Goal: Task Accomplishment & Management: Complete application form

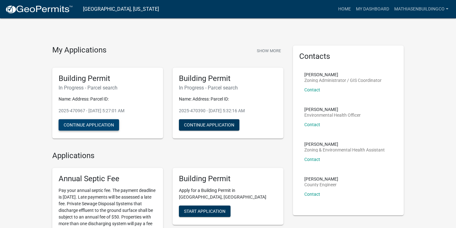
click at [99, 126] on button "Continue Application" at bounding box center [89, 124] width 60 height 11
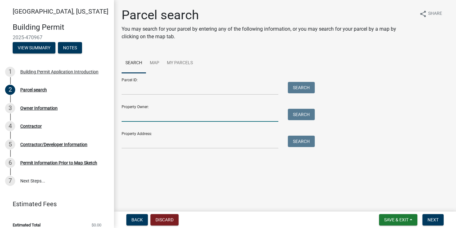
click at [159, 119] on input "Property Owner:" at bounding box center [200, 115] width 157 height 13
type input "[PERSON_NAME] & [PERSON_NAME]"
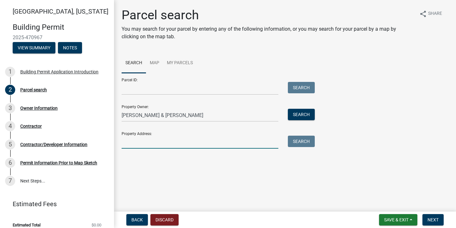
click at [149, 144] on input "Property Address:" at bounding box center [200, 142] width 157 height 13
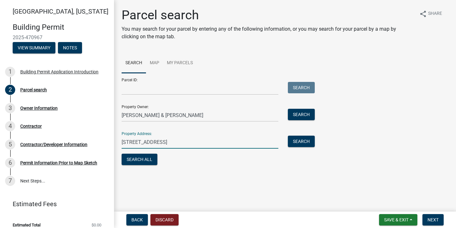
type input "[STREET_ADDRESS]"
click at [150, 89] on input "Parcel ID:" at bounding box center [200, 88] width 157 height 13
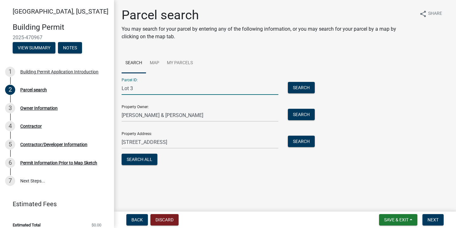
type input "Lot 3"
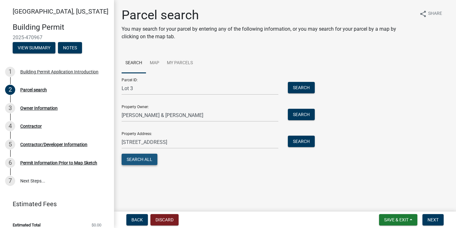
click at [142, 157] on button "Search All" at bounding box center [140, 159] width 36 height 11
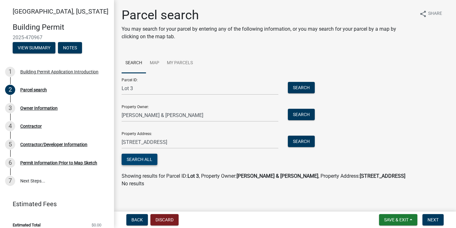
scroll to position [3, 0]
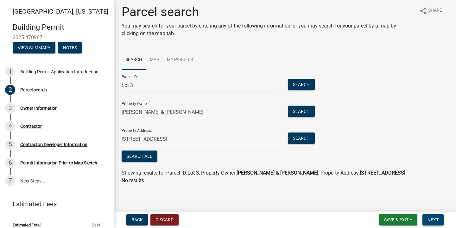
click at [431, 220] on span "Next" at bounding box center [432, 219] width 11 height 5
click at [192, 80] on input "Lot 3" at bounding box center [200, 85] width 157 height 13
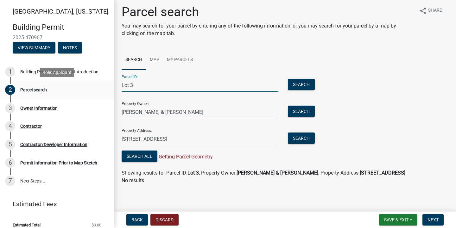
drag, startPoint x: 140, startPoint y: 87, endPoint x: 112, endPoint y: 88, distance: 27.9
click at [112, 88] on div "[GEOGRAPHIC_DATA], [US_STATE][GEOGRAPHIC_DATA] Permit 2025-470967 View Summary …" at bounding box center [228, 114] width 456 height 228
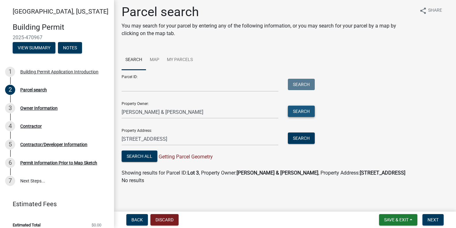
click at [294, 111] on button "Search" at bounding box center [301, 111] width 27 height 11
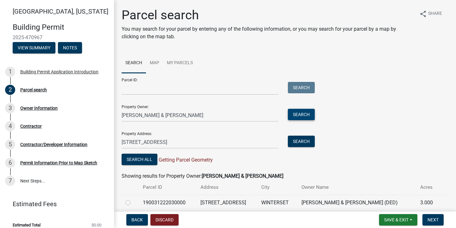
scroll to position [26, 0]
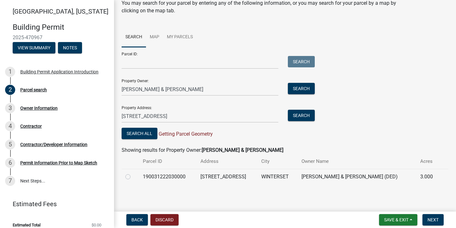
click at [133, 173] on label at bounding box center [133, 173] width 0 height 0
click at [133, 177] on input "radio" at bounding box center [135, 175] width 4 height 4
radio input "true"
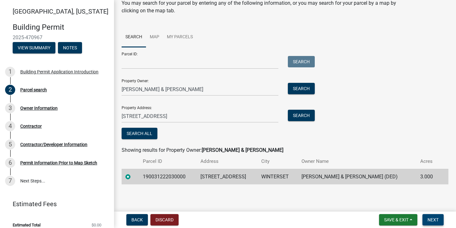
click at [435, 218] on span "Next" at bounding box center [432, 219] width 11 height 5
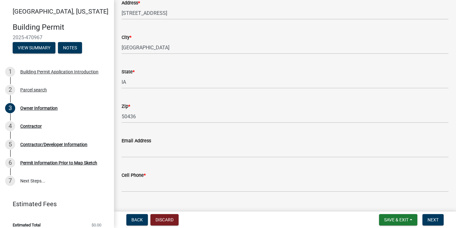
scroll to position [107, 0]
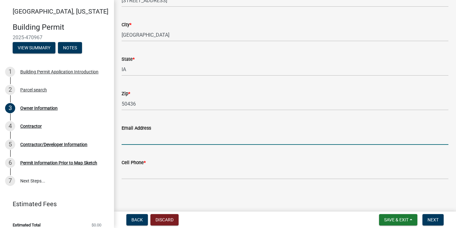
click at [184, 137] on input "Email Address" at bounding box center [285, 138] width 327 height 13
type input "[EMAIL_ADDRESS][DOMAIN_NAME]"
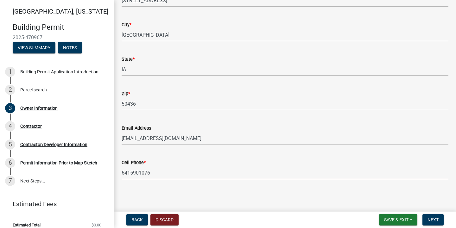
type input "6415901076"
click at [209, 192] on main "Owner Information share [PERSON_NAME] & [PERSON_NAME] (DED) Name * [PERSON_NAME…" at bounding box center [285, 104] width 342 height 209
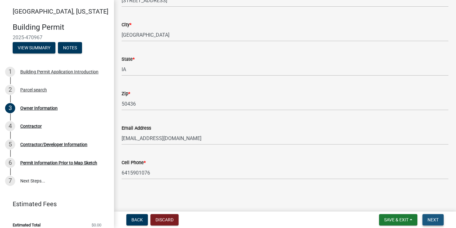
click at [435, 221] on span "Next" at bounding box center [432, 219] width 11 height 5
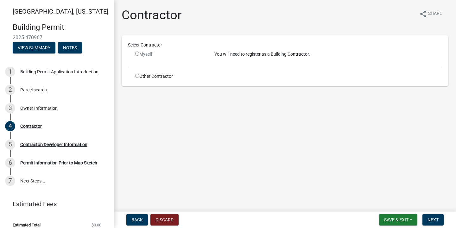
click at [136, 54] on input "radio" at bounding box center [137, 54] width 4 height 4
click at [137, 53] on input "radio" at bounding box center [137, 54] width 4 height 4
click at [138, 53] on input "radio" at bounding box center [137, 54] width 4 height 4
radio input "false"
click at [138, 74] on input "radio" at bounding box center [137, 76] width 4 height 4
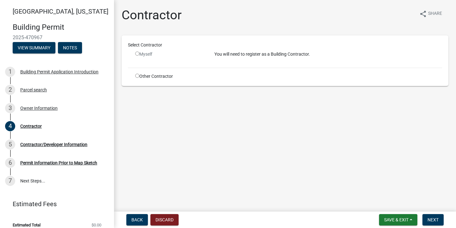
radio input "true"
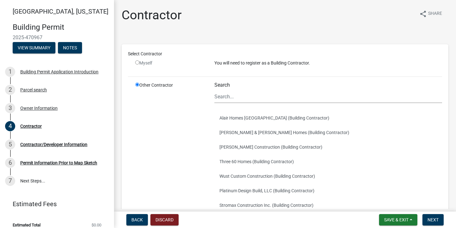
click at [136, 62] on input "radio" at bounding box center [137, 62] width 4 height 4
radio input "false"
radio input "true"
click at [137, 63] on input "radio" at bounding box center [137, 62] width 4 height 4
radio input "false"
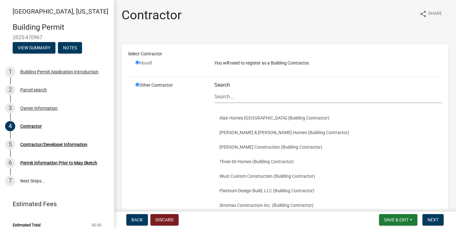
radio input "true"
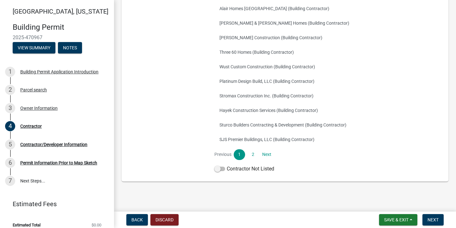
scroll to position [111, 0]
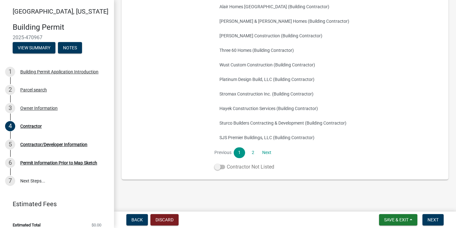
click at [218, 168] on span at bounding box center [219, 167] width 11 height 4
click at [227, 163] on input "Contractor Not Listed" at bounding box center [227, 163] width 0 height 0
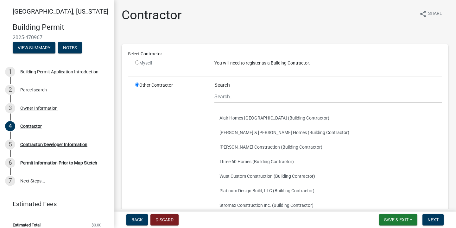
click at [139, 63] on input "radio" at bounding box center [137, 62] width 4 height 4
radio input "false"
radio input "true"
click at [137, 62] on input "radio" at bounding box center [137, 62] width 4 height 4
radio input "false"
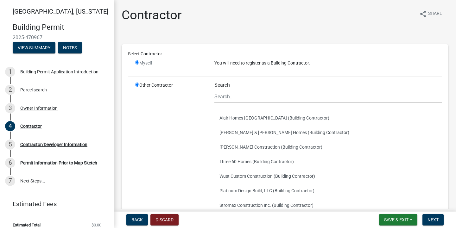
radio input "true"
click at [137, 62] on input "radio" at bounding box center [137, 62] width 4 height 4
radio input "false"
radio input "true"
click at [137, 62] on input "radio" at bounding box center [137, 62] width 4 height 4
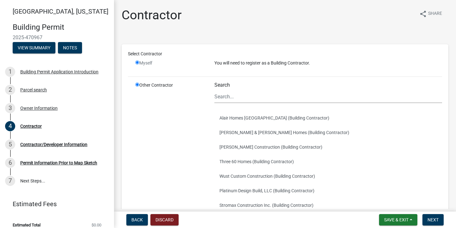
radio input "false"
radio input "true"
click at [137, 62] on input "radio" at bounding box center [137, 62] width 4 height 4
radio input "false"
radio input "true"
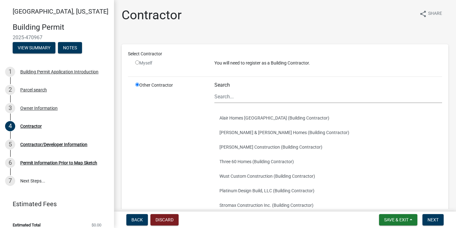
click at [137, 62] on input "radio" at bounding box center [137, 62] width 4 height 4
radio input "false"
radio input "true"
click at [137, 86] on input "radio" at bounding box center [137, 85] width 4 height 4
click at [138, 61] on input "radio" at bounding box center [137, 62] width 4 height 4
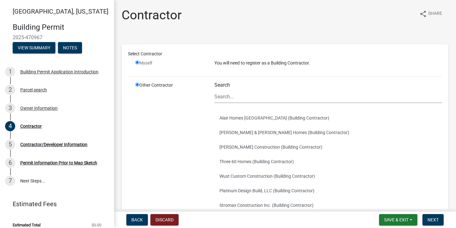
radio input "false"
radio input "true"
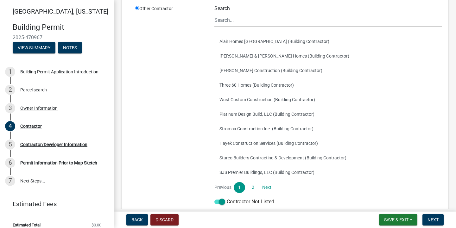
scroll to position [105, 0]
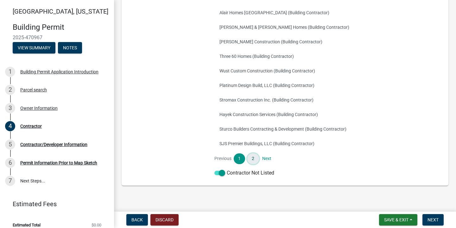
click at [250, 158] on link "2" at bounding box center [252, 159] width 11 height 11
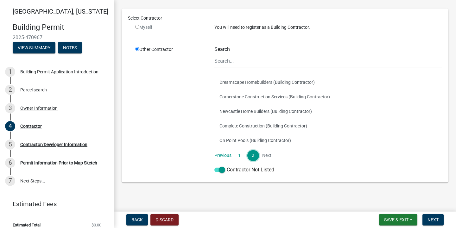
scroll to position [39, 0]
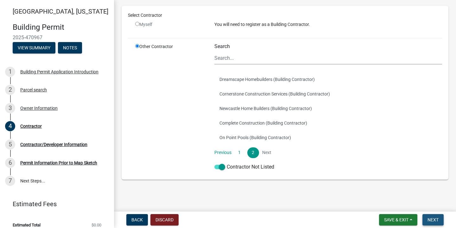
click at [435, 220] on span "Next" at bounding box center [432, 219] width 11 height 5
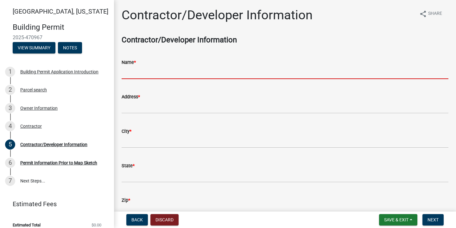
click at [181, 74] on input "Name *" at bounding box center [285, 72] width 327 height 13
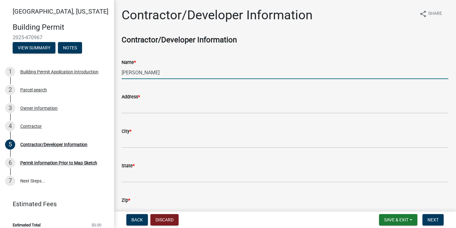
type input "[PERSON_NAME]"
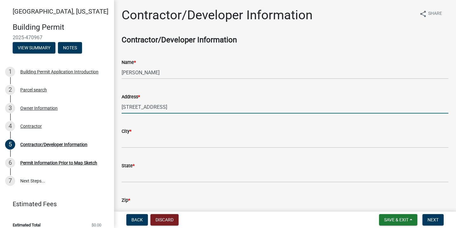
type input "[STREET_ADDRESS]"
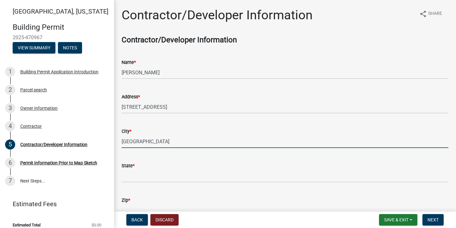
type input "[GEOGRAPHIC_DATA]"
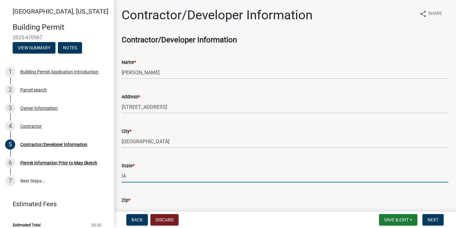
type input "IA"
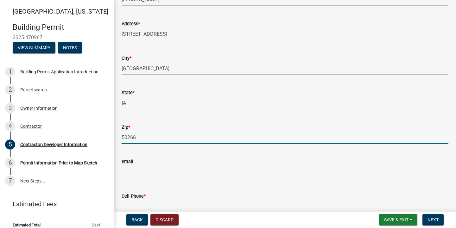
scroll to position [96, 0]
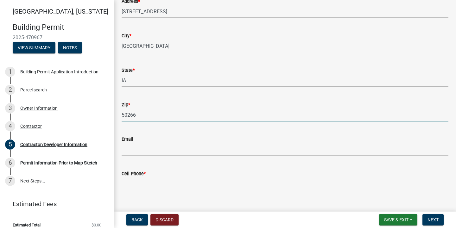
type input "50266"
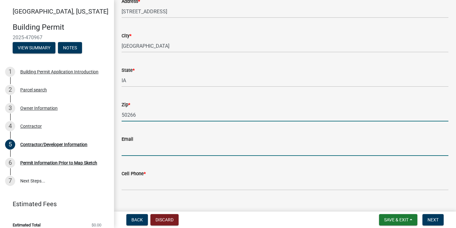
click at [142, 148] on input "Email" at bounding box center [285, 149] width 327 height 13
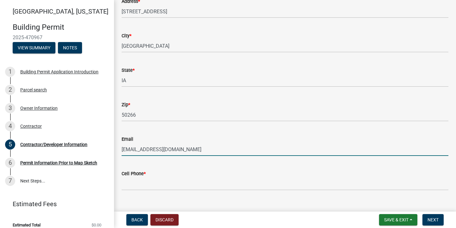
type input "[EMAIL_ADDRESS][DOMAIN_NAME]"
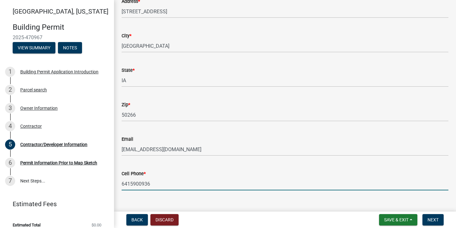
scroll to position [107, 0]
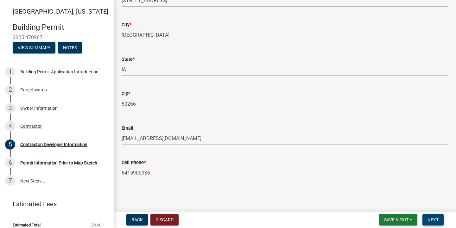
type input "6415900936"
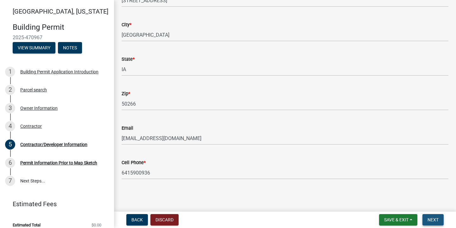
click at [435, 221] on span "Next" at bounding box center [432, 219] width 11 height 5
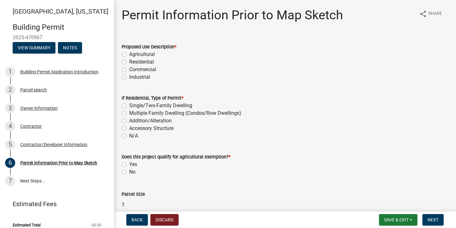
click at [129, 61] on label "Residential" at bounding box center [141, 62] width 25 height 8
click at [129, 61] on input "Residential" at bounding box center [131, 60] width 4 height 4
radio input "true"
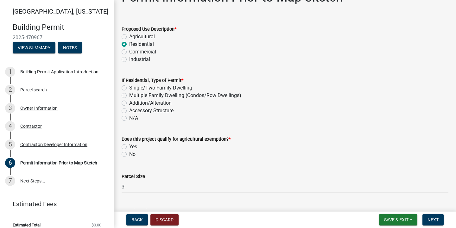
scroll to position [18, 0]
click at [129, 86] on label "Single/Two-Family Dwelling" at bounding box center [160, 88] width 63 height 8
click at [129, 86] on input "Single/Two-Family Dwelling" at bounding box center [131, 86] width 4 height 4
radio input "true"
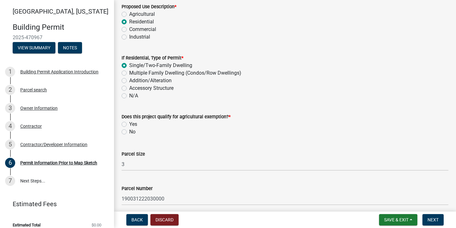
scroll to position [42, 0]
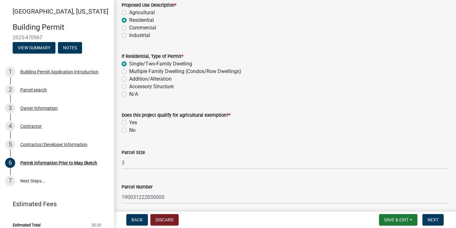
click at [129, 130] on label "No" at bounding box center [132, 131] width 6 height 8
click at [129, 130] on input "No" at bounding box center [131, 129] width 4 height 4
radio input "true"
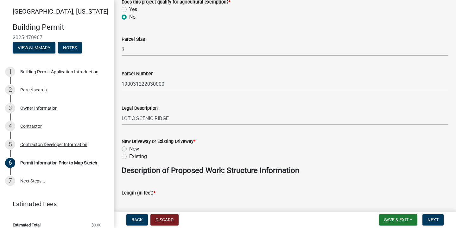
scroll to position [160, 0]
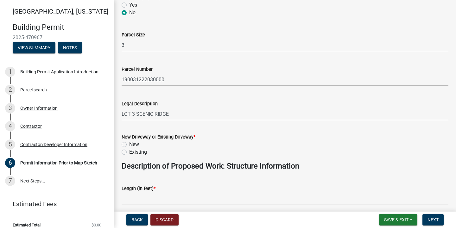
click at [129, 146] on label "New" at bounding box center [134, 145] width 10 height 8
click at [129, 145] on input "New" at bounding box center [131, 143] width 4 height 4
radio input "true"
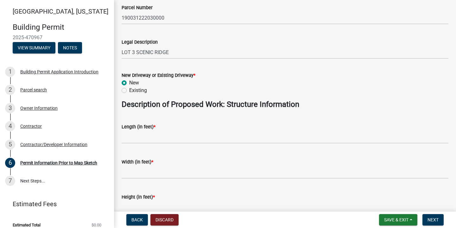
scroll to position [229, 0]
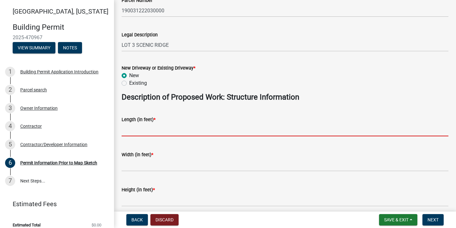
click at [149, 131] on input "text" at bounding box center [285, 129] width 327 height 13
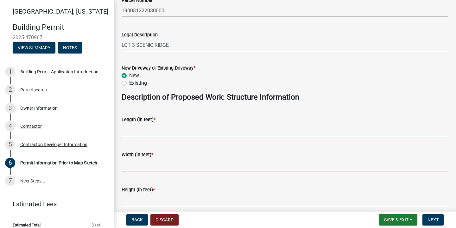
click at [144, 166] on form "Width (in feet) *" at bounding box center [285, 161] width 327 height 21
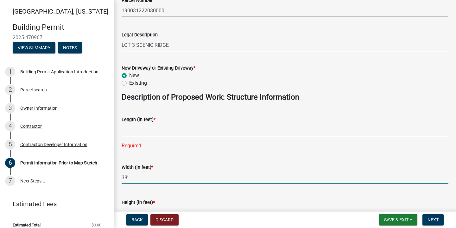
type input "38"
click at [146, 129] on input "text" at bounding box center [285, 129] width 327 height 13
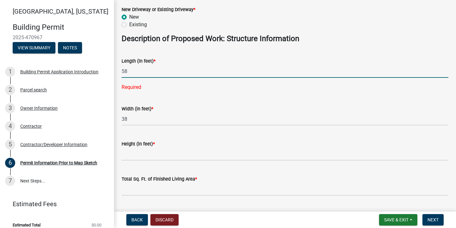
scroll to position [294, 0]
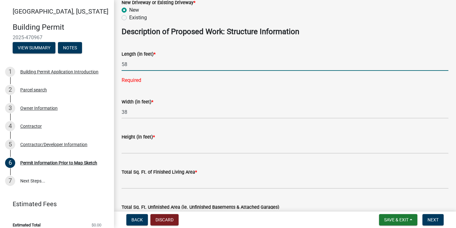
type input "58"
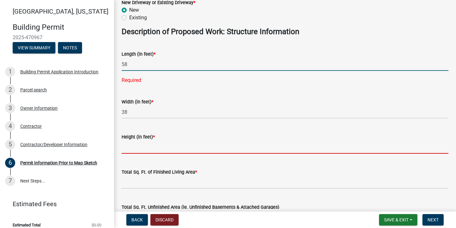
click at [143, 151] on wm-data-entity-input-list "Proposed Use Description * Agricultural Residential Commercial Industrial If Re…" at bounding box center [285, 60] width 327 height 638
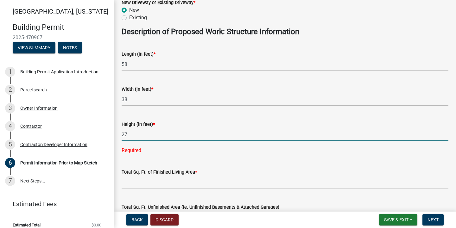
type input "27"
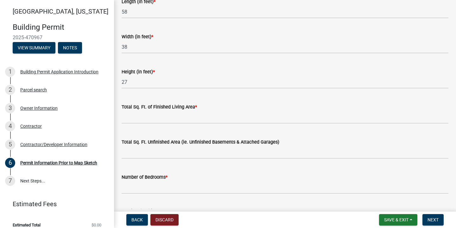
scroll to position [352, 0]
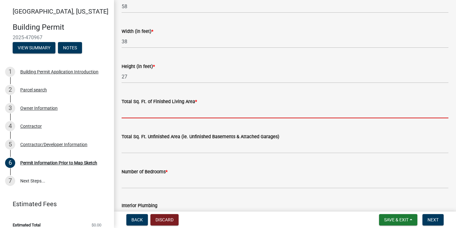
click at [229, 116] on input "text" at bounding box center [285, 111] width 327 height 13
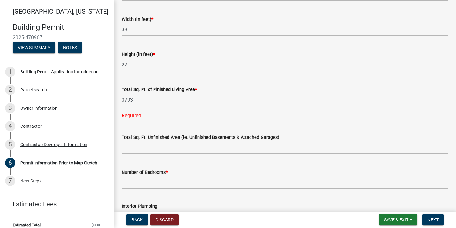
scroll to position [364, 0]
type input "3793"
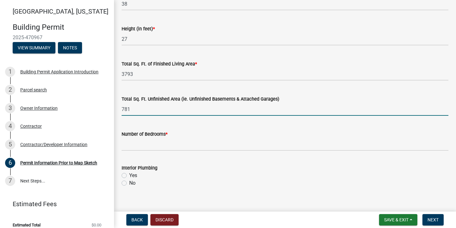
scroll to position [390, 0]
type input "781"
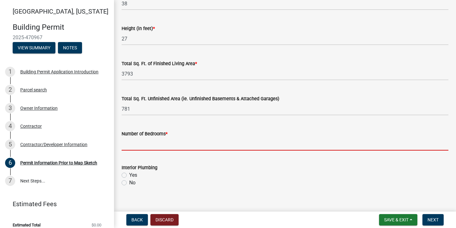
click at [169, 143] on input "text" at bounding box center [285, 144] width 327 height 13
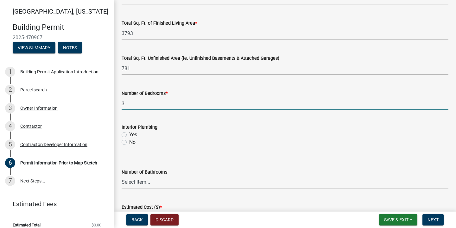
scroll to position [431, 0]
type input "3"
click at [129, 134] on label "Yes" at bounding box center [133, 134] width 8 height 8
click at [129, 134] on input "Yes" at bounding box center [131, 132] width 4 height 4
radio input "true"
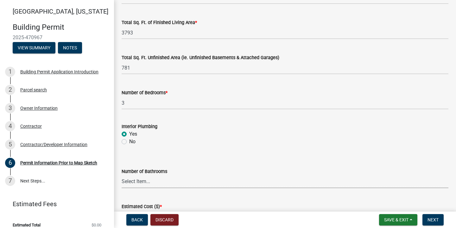
click at [151, 180] on select "Select Item... 0 1 2 3 4 5 6" at bounding box center [285, 181] width 327 height 13
select select "32ee29e1-4e6d-4cb9-b9fe-d73728632523"
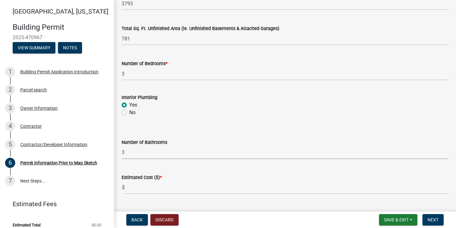
scroll to position [476, 0]
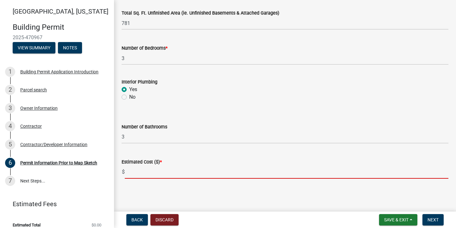
click at [187, 176] on input "text" at bounding box center [287, 172] width 324 height 13
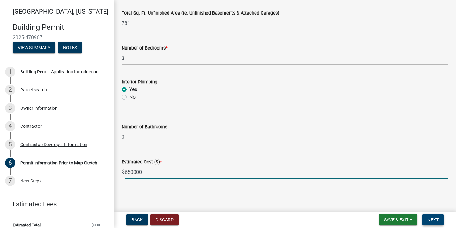
type input "650000"
click at [433, 221] on span "Next" at bounding box center [432, 219] width 11 height 5
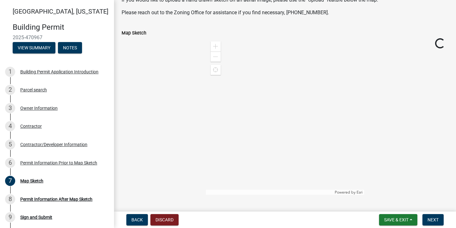
scroll to position [116, 0]
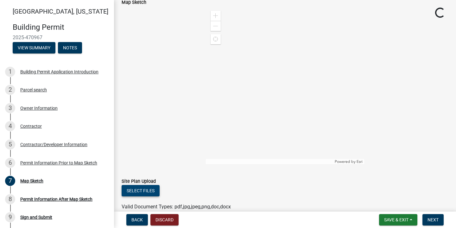
click at [136, 189] on button "Select files" at bounding box center [141, 190] width 38 height 11
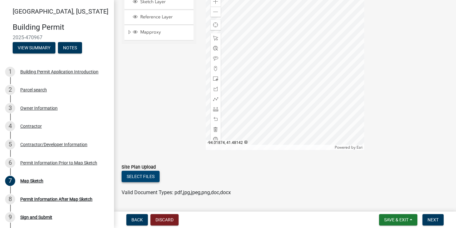
scroll to position [148, 0]
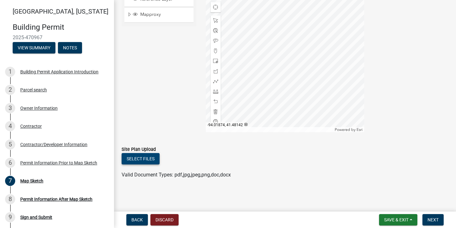
click at [145, 163] on button "Select files" at bounding box center [141, 158] width 38 height 11
click at [151, 159] on button "Select files" at bounding box center [141, 158] width 38 height 11
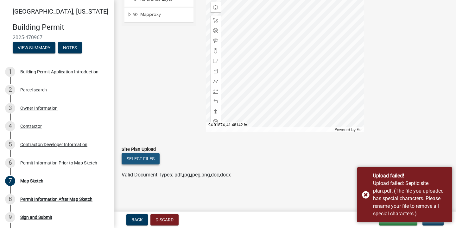
click at [149, 162] on button "Select files" at bounding box center [141, 158] width 38 height 11
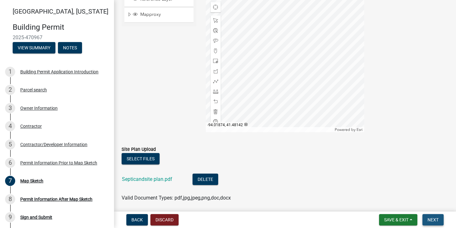
click at [431, 219] on span "Next" at bounding box center [432, 219] width 11 height 5
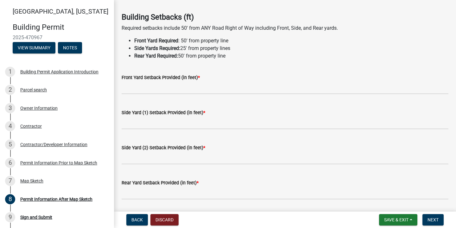
scroll to position [23, 0]
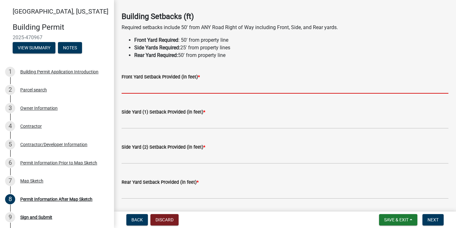
click at [198, 88] on input "text" at bounding box center [285, 87] width 327 height 13
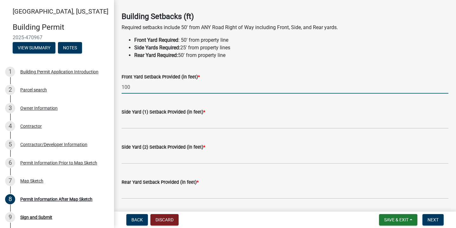
type input "100"
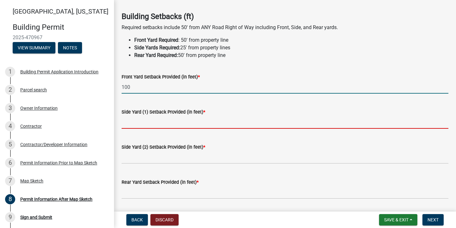
click at [185, 127] on input "text" at bounding box center [285, 122] width 327 height 13
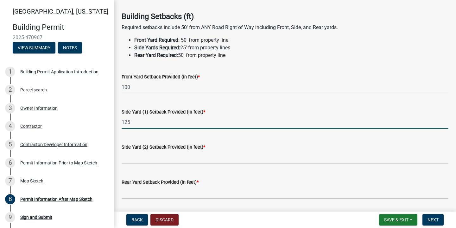
type input "125"
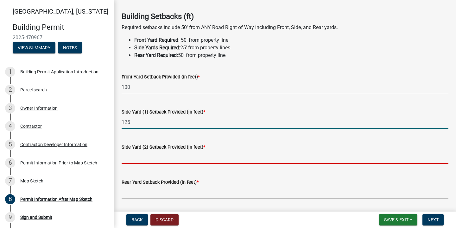
click at [179, 156] on input "text" at bounding box center [285, 157] width 327 height 13
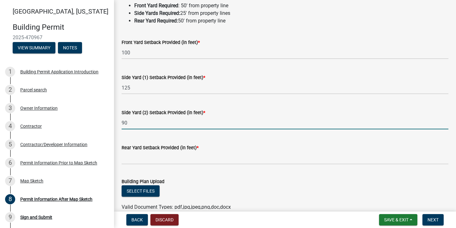
scroll to position [59, 0]
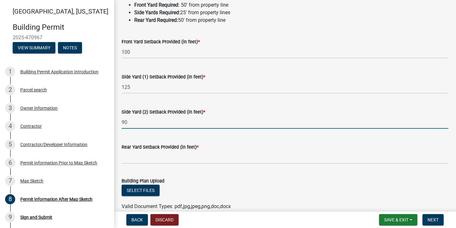
type input "90"
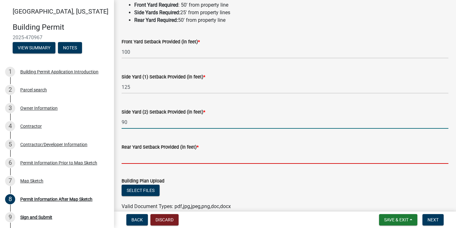
click at [173, 156] on input "text" at bounding box center [285, 157] width 327 height 13
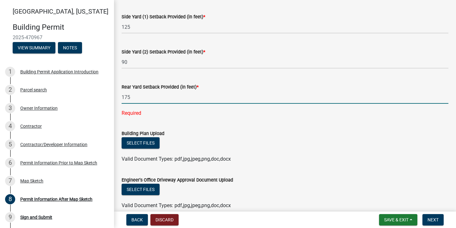
scroll to position [120, 0]
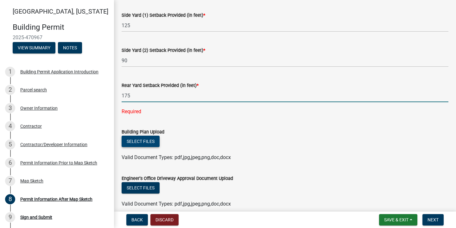
type input "175"
click at [142, 142] on wm-upload "Select files Valid Document Types: pdf,jpg,jpeg,png,doc,docx" at bounding box center [285, 149] width 327 height 26
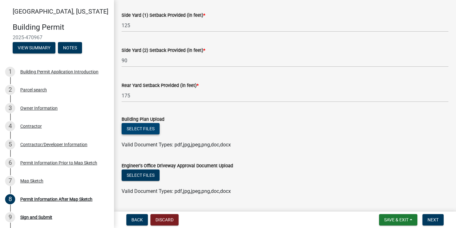
click at [138, 130] on button "Select files" at bounding box center [141, 128] width 38 height 11
click at [133, 127] on button "Select files" at bounding box center [141, 128] width 38 height 11
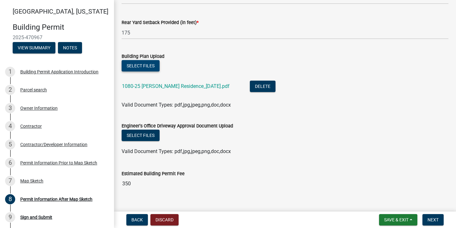
scroll to position [195, 0]
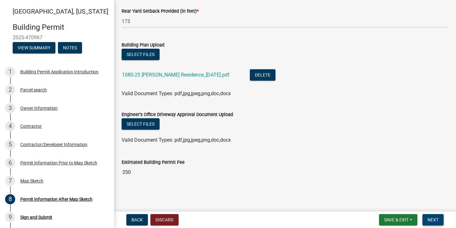
click at [435, 222] on span "Next" at bounding box center [432, 219] width 11 height 5
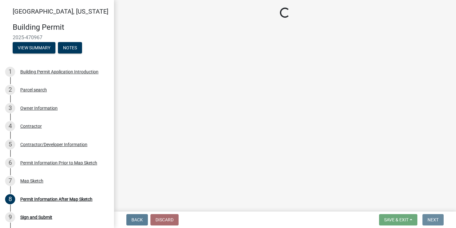
scroll to position [0, 0]
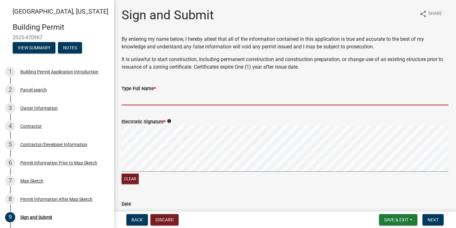
click at [147, 102] on input "Type Full Name *" at bounding box center [285, 98] width 327 height 13
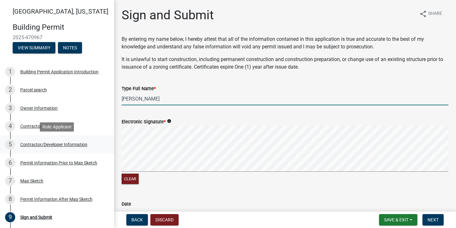
type input "[PERSON_NAME]"
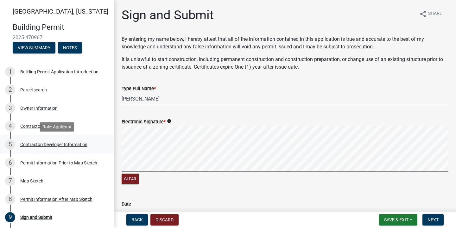
click at [53, 146] on div "Contractor/Developer Information" at bounding box center [53, 144] width 67 height 4
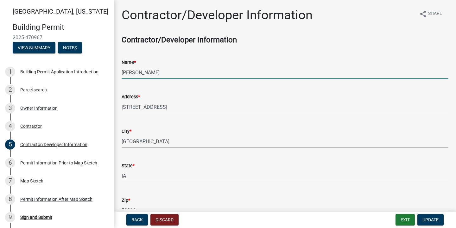
click at [170, 72] on input "[PERSON_NAME]" at bounding box center [285, 72] width 327 height 13
type input "[PERSON_NAME] Building Company"
click at [428, 220] on span "Update" at bounding box center [430, 219] width 16 height 5
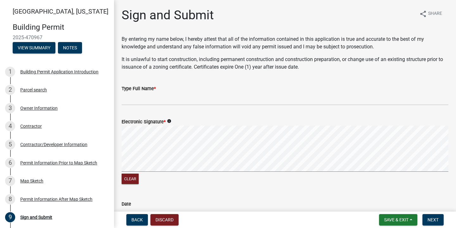
scroll to position [41, 0]
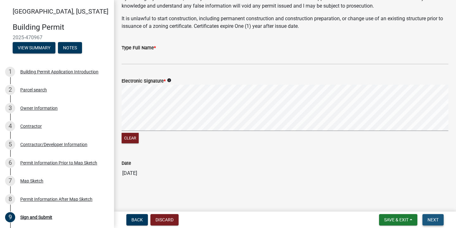
click at [427, 217] on button "Next" at bounding box center [432, 219] width 21 height 11
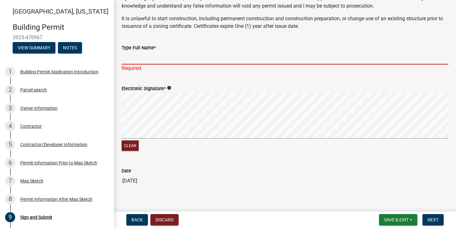
click at [148, 56] on input "Type Full Name *" at bounding box center [285, 58] width 327 height 13
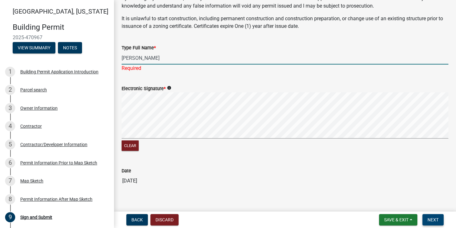
type input "[PERSON_NAME]"
click at [431, 219] on span "Next" at bounding box center [432, 219] width 11 height 5
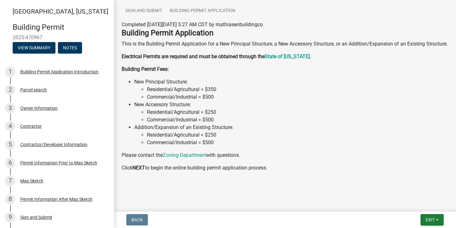
scroll to position [95, 0]
